Goal: Find specific page/section: Find specific page/section

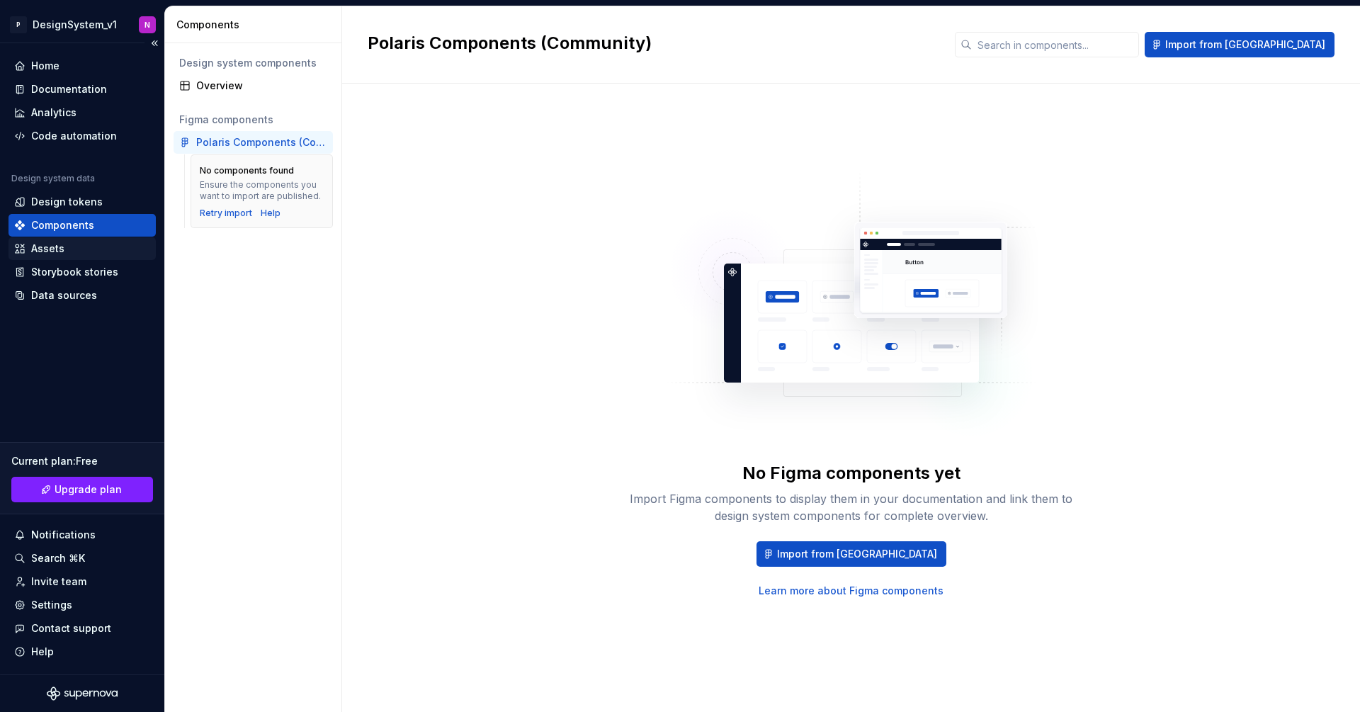
click at [67, 246] on div "Assets" at bounding box center [82, 249] width 136 height 14
